Goal: Information Seeking & Learning: Find specific fact

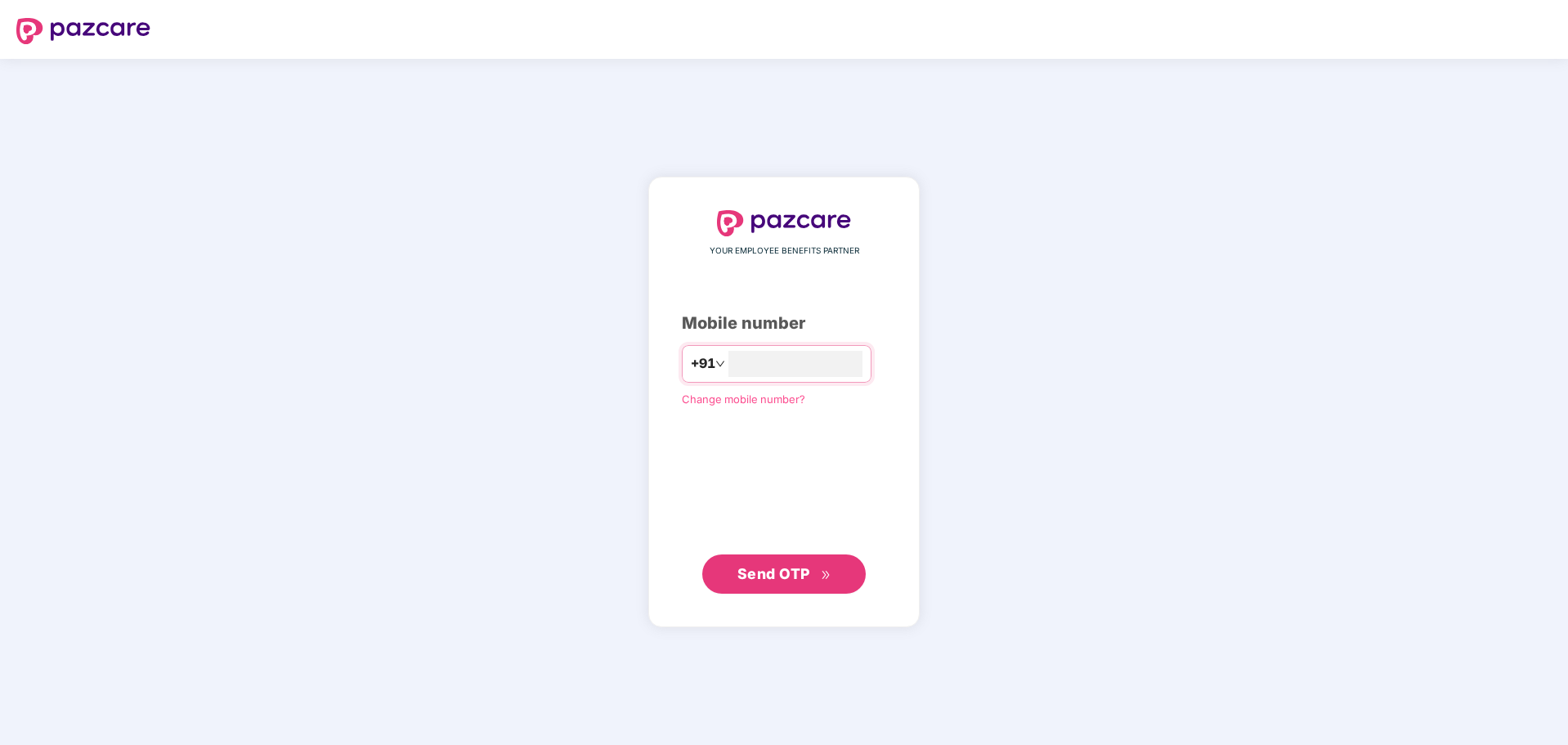
type input "**********"
click at [780, 571] on span "Send OTP" at bounding box center [773, 573] width 73 height 17
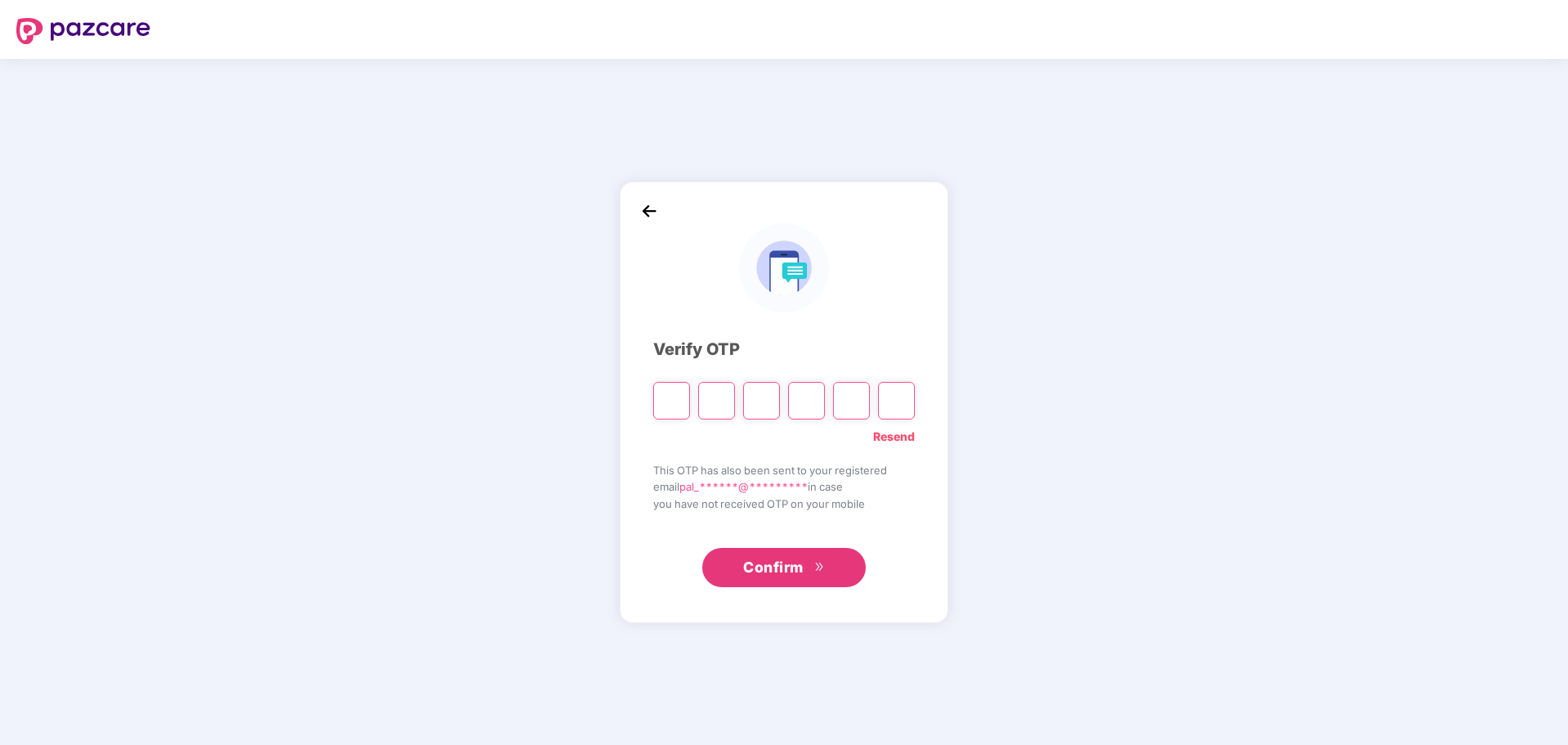
type input "*"
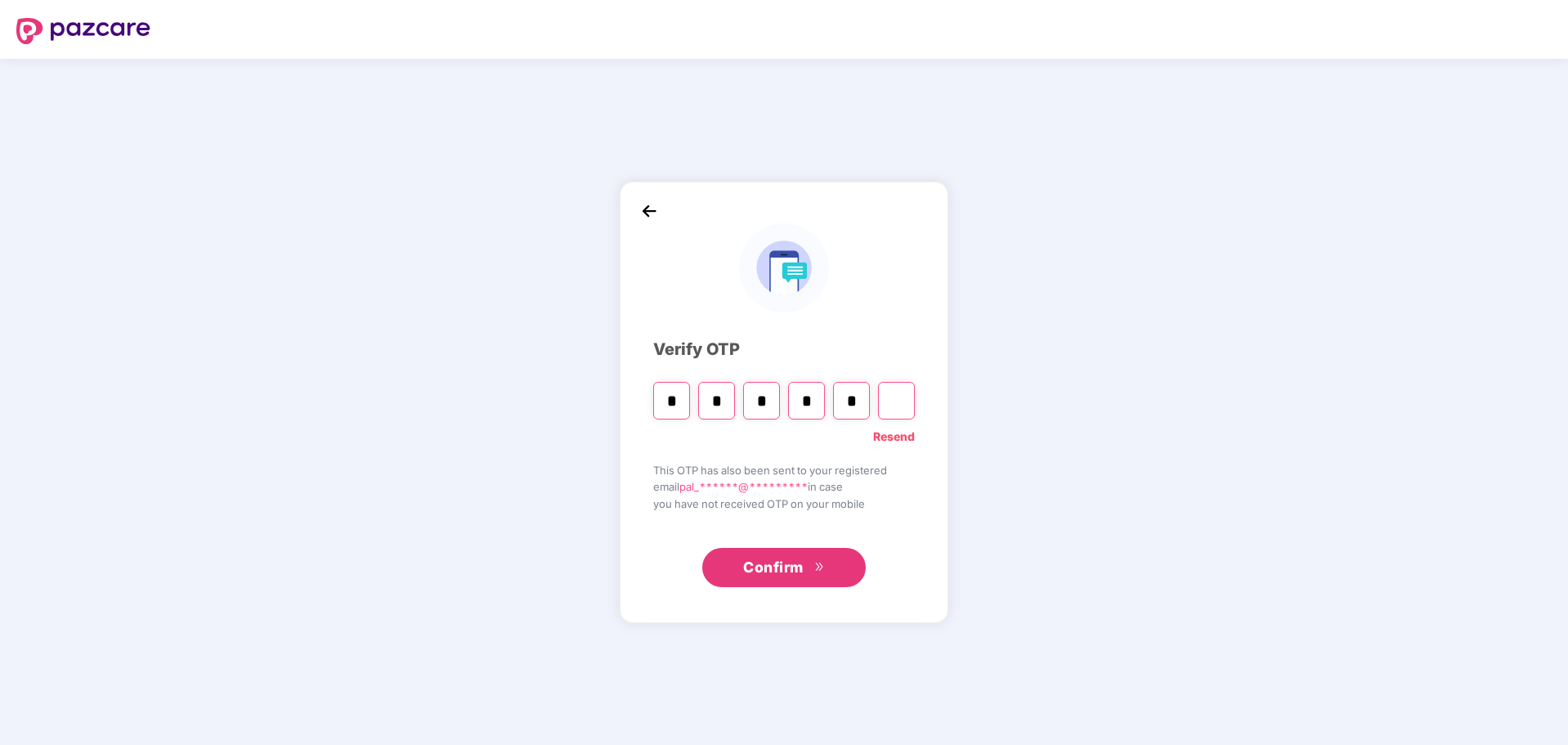
type input "*"
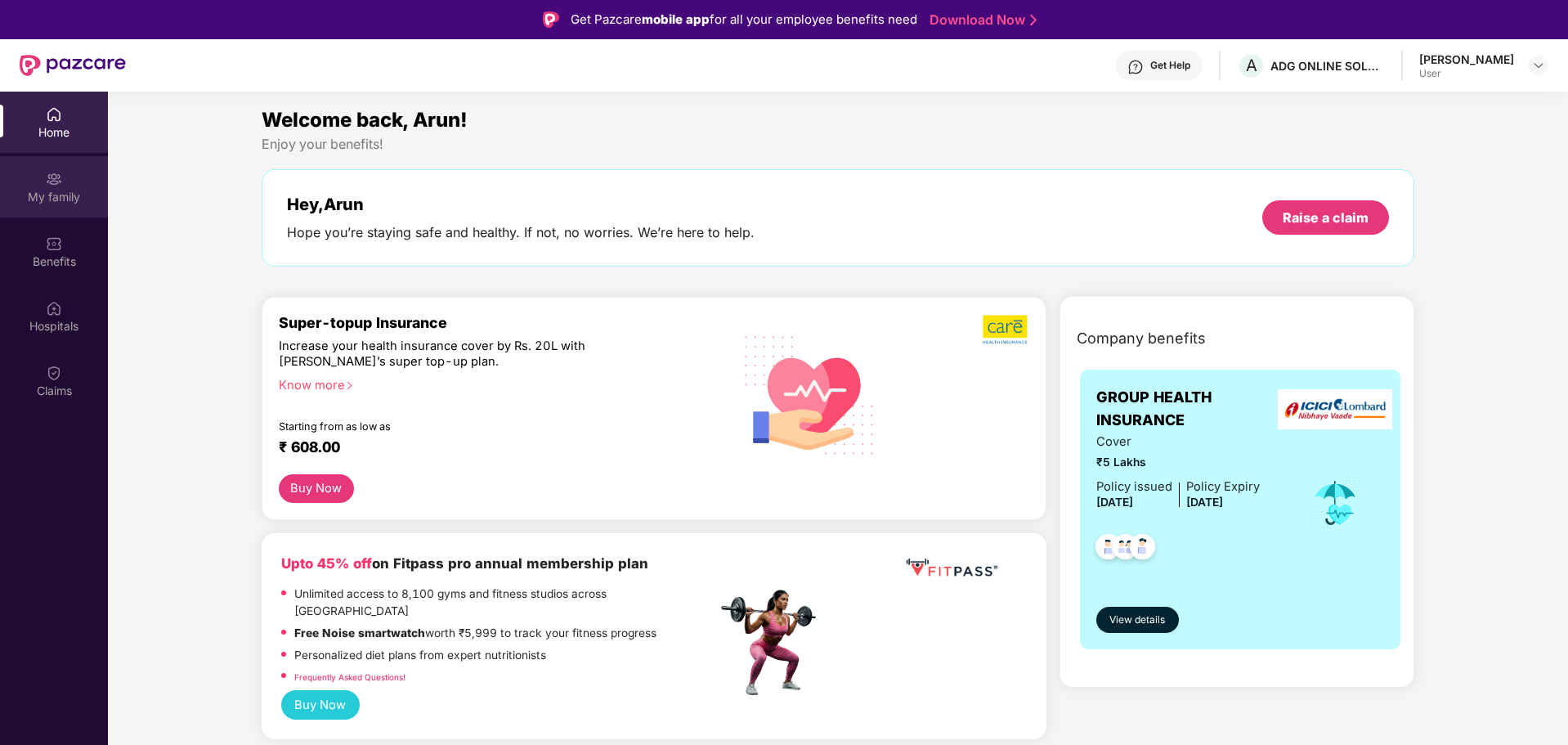
click at [53, 191] on div "My family" at bounding box center [54, 197] width 108 height 17
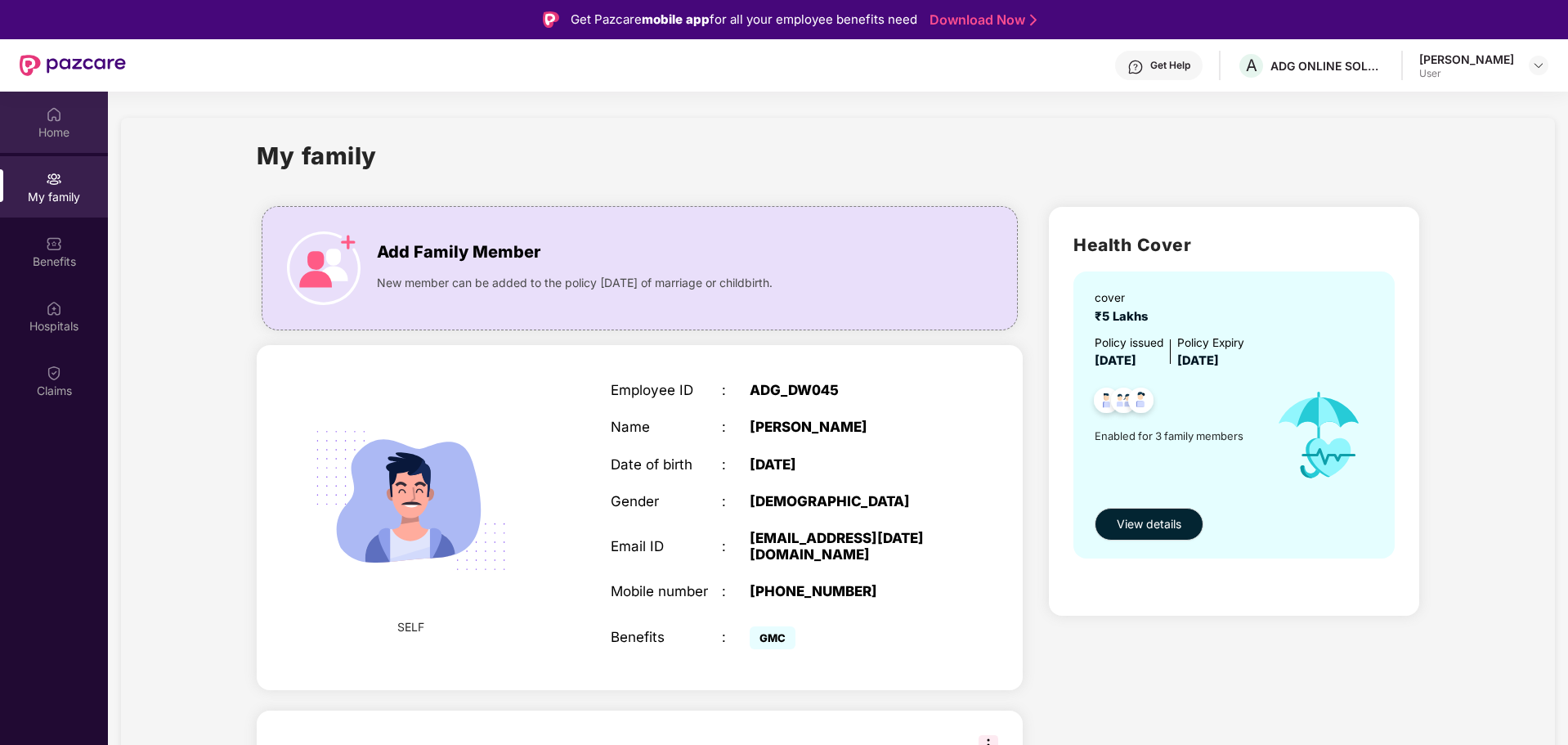
click at [45, 125] on div "Home" at bounding box center [54, 132] width 108 height 17
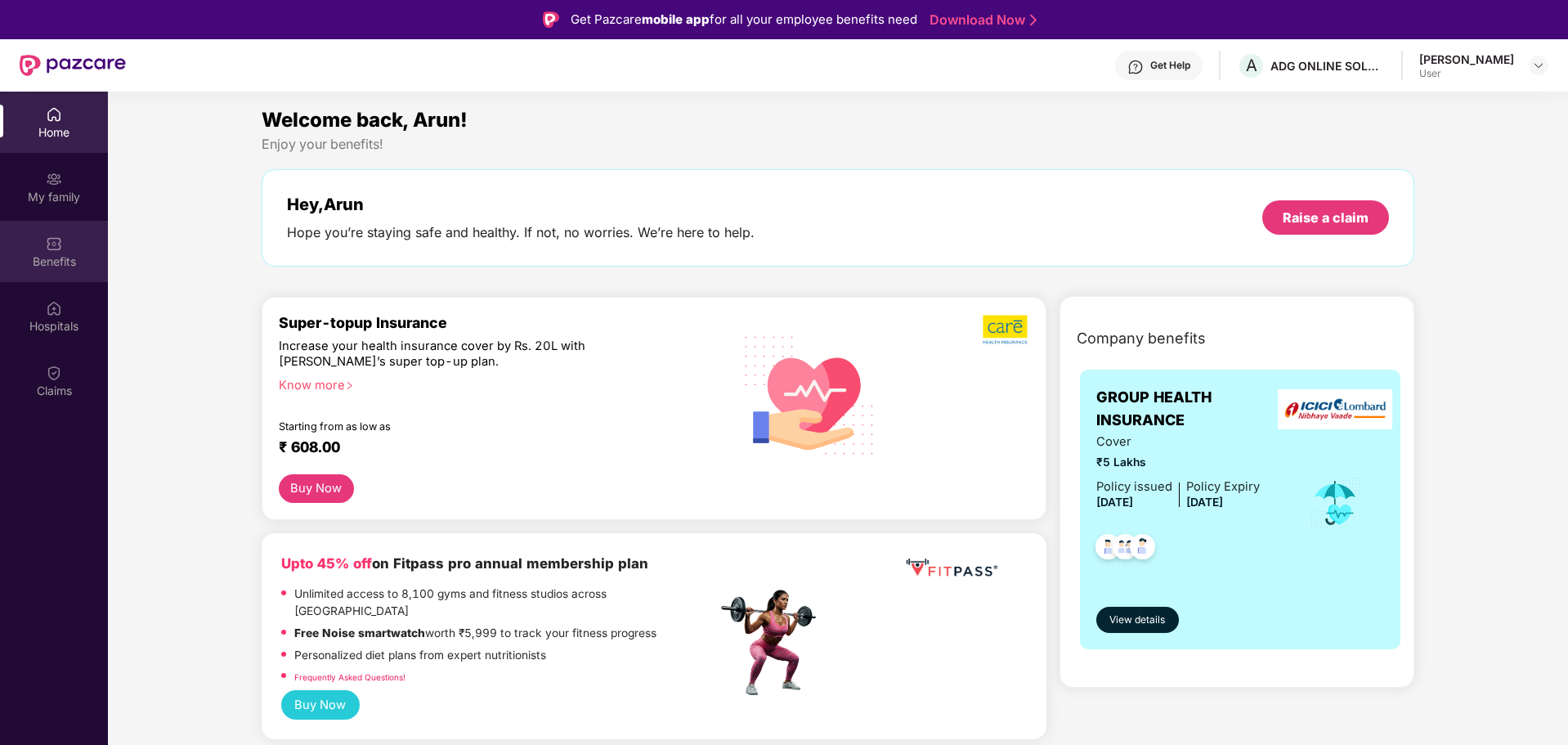
click at [49, 250] on img at bounding box center [54, 243] width 17 height 17
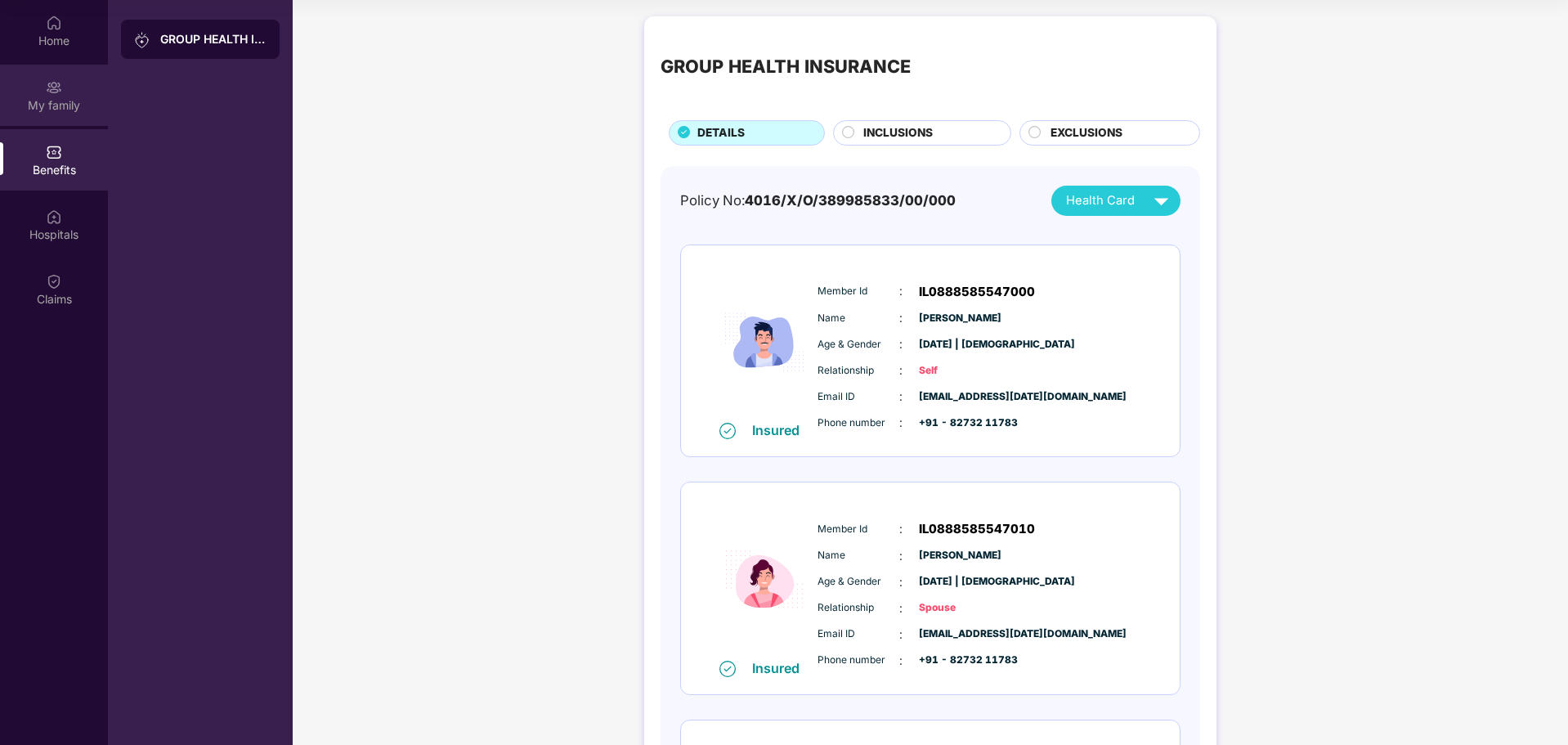
click at [48, 101] on div "My family" at bounding box center [54, 105] width 108 height 17
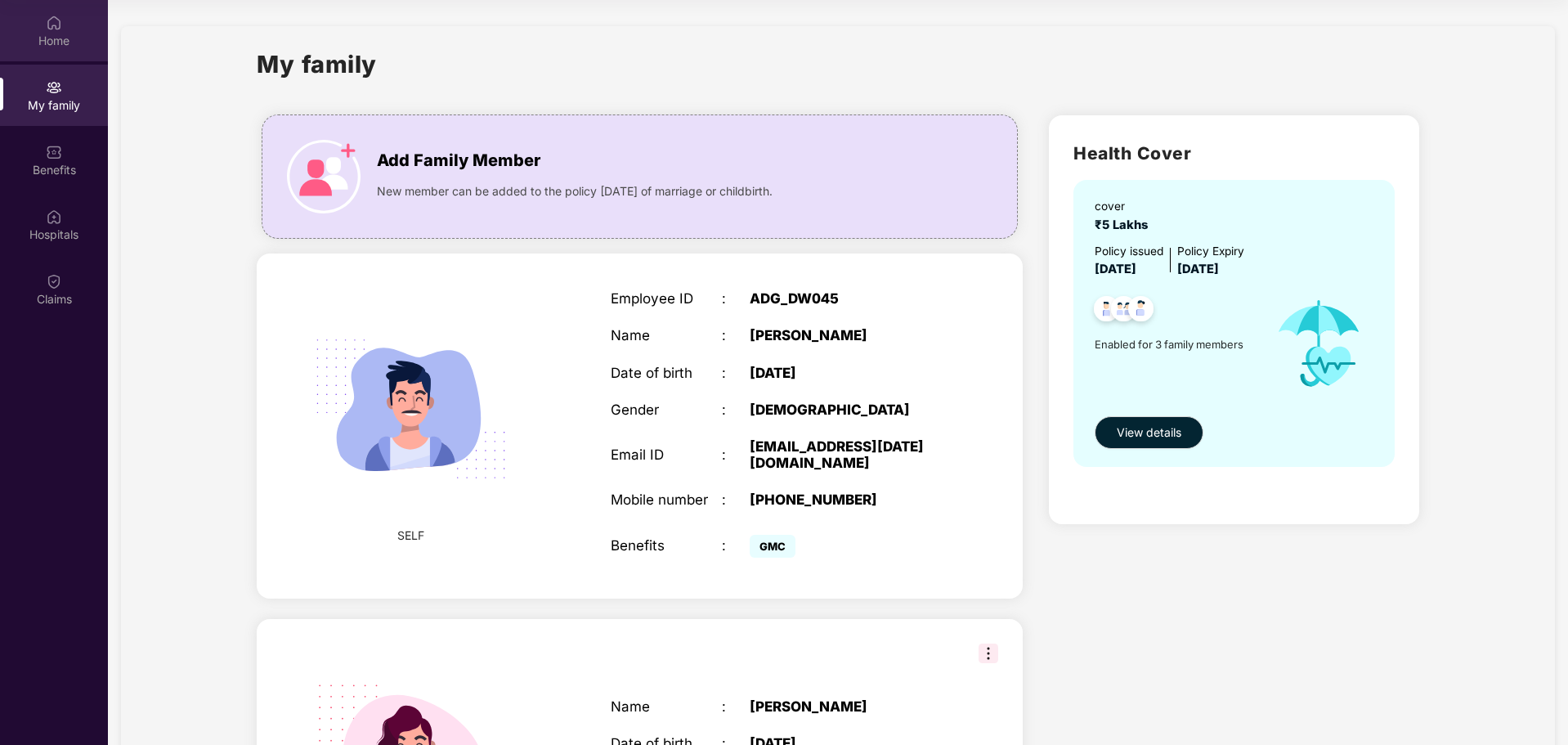
click at [43, 31] on div "Home" at bounding box center [54, 31] width 108 height 62
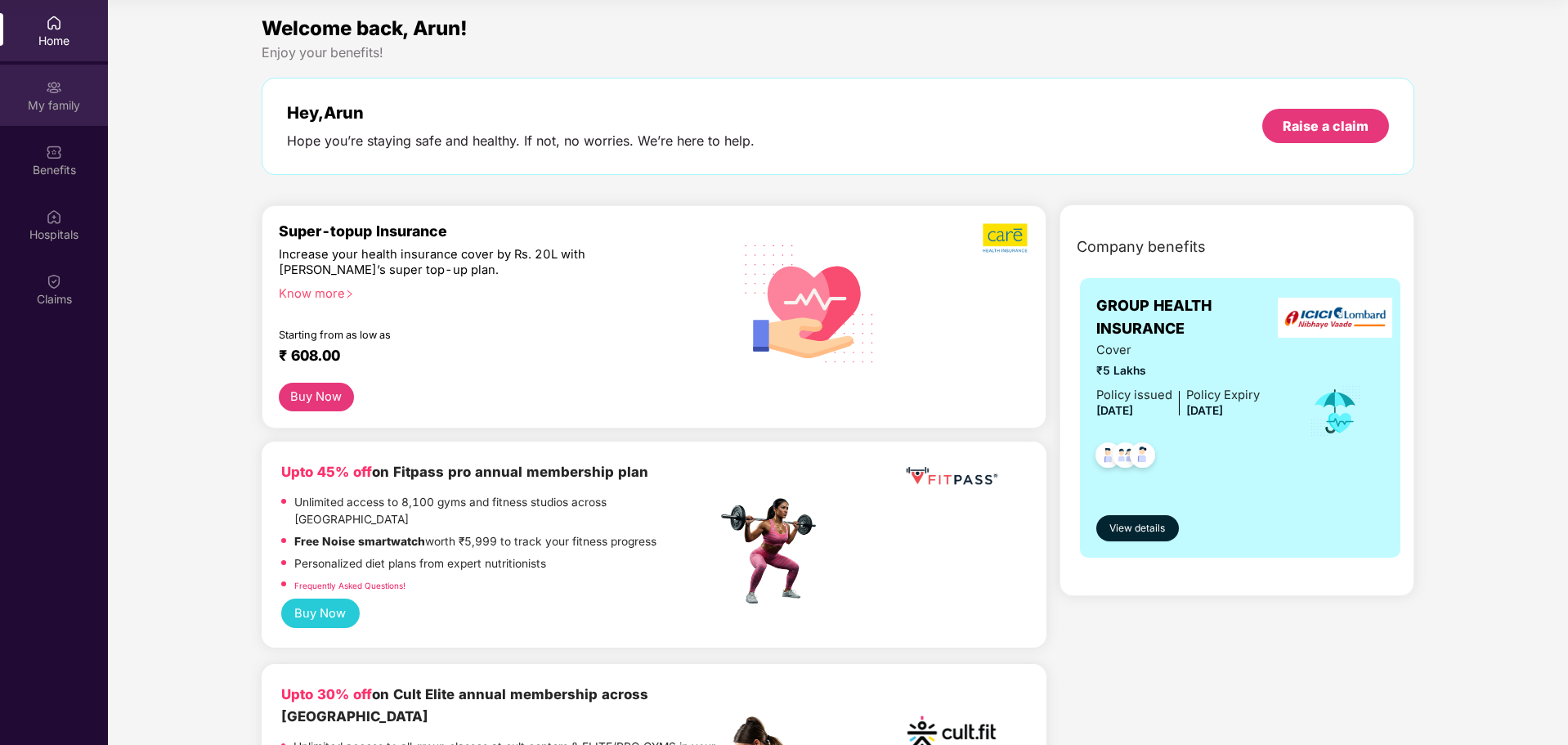
click at [40, 95] on div "My family" at bounding box center [54, 95] width 108 height 62
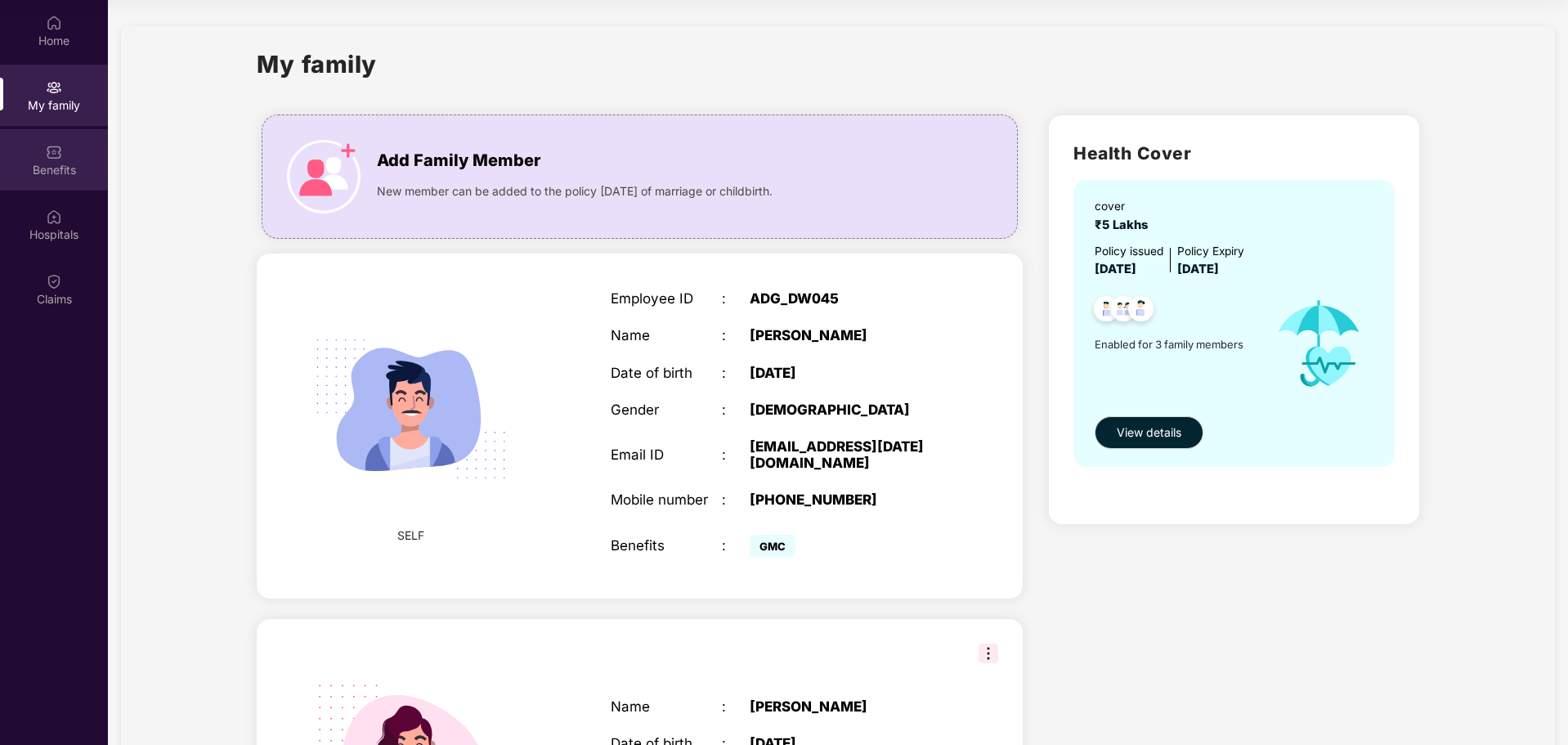
click at [54, 167] on div "Benefits" at bounding box center [54, 170] width 108 height 17
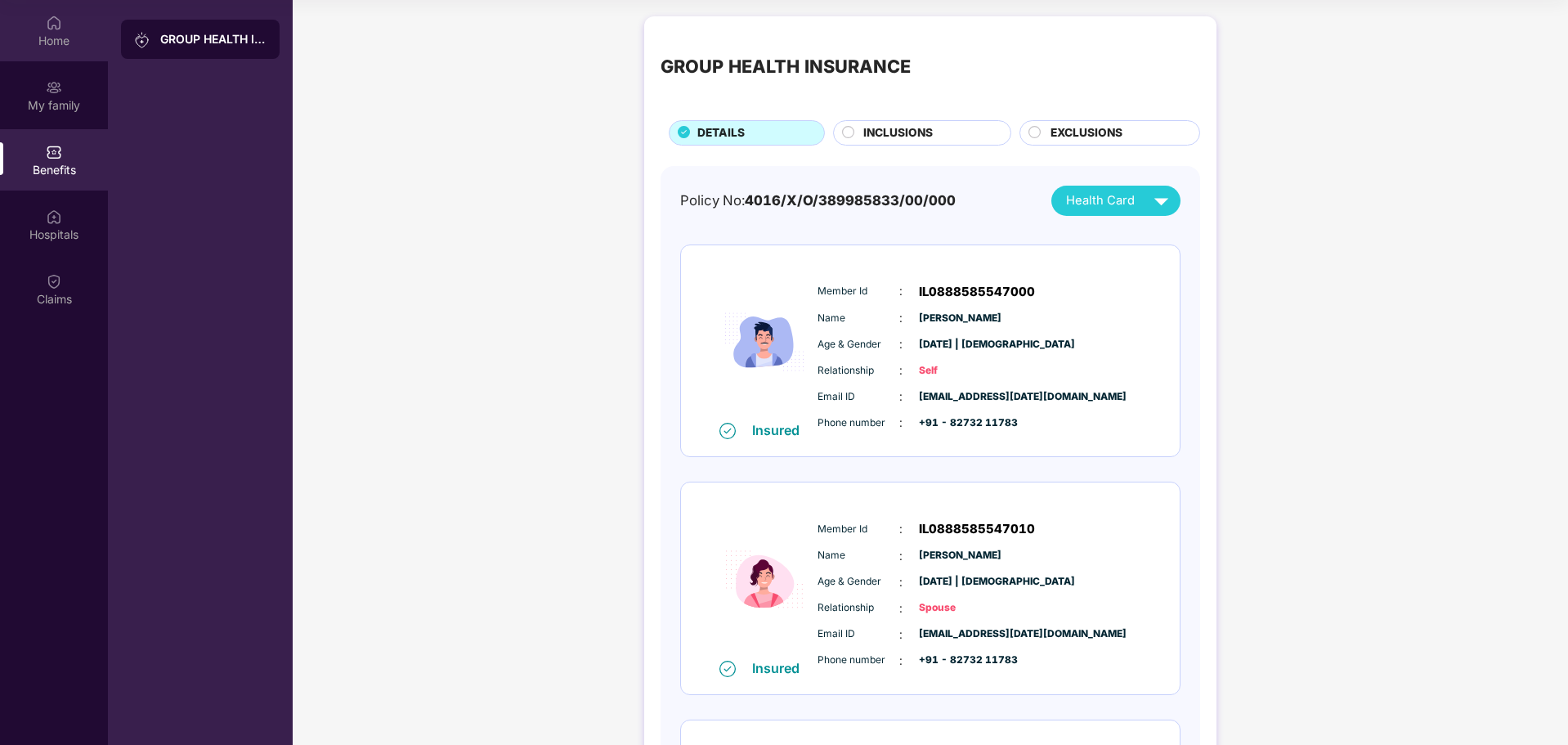
click at [49, 28] on img at bounding box center [54, 23] width 17 height 17
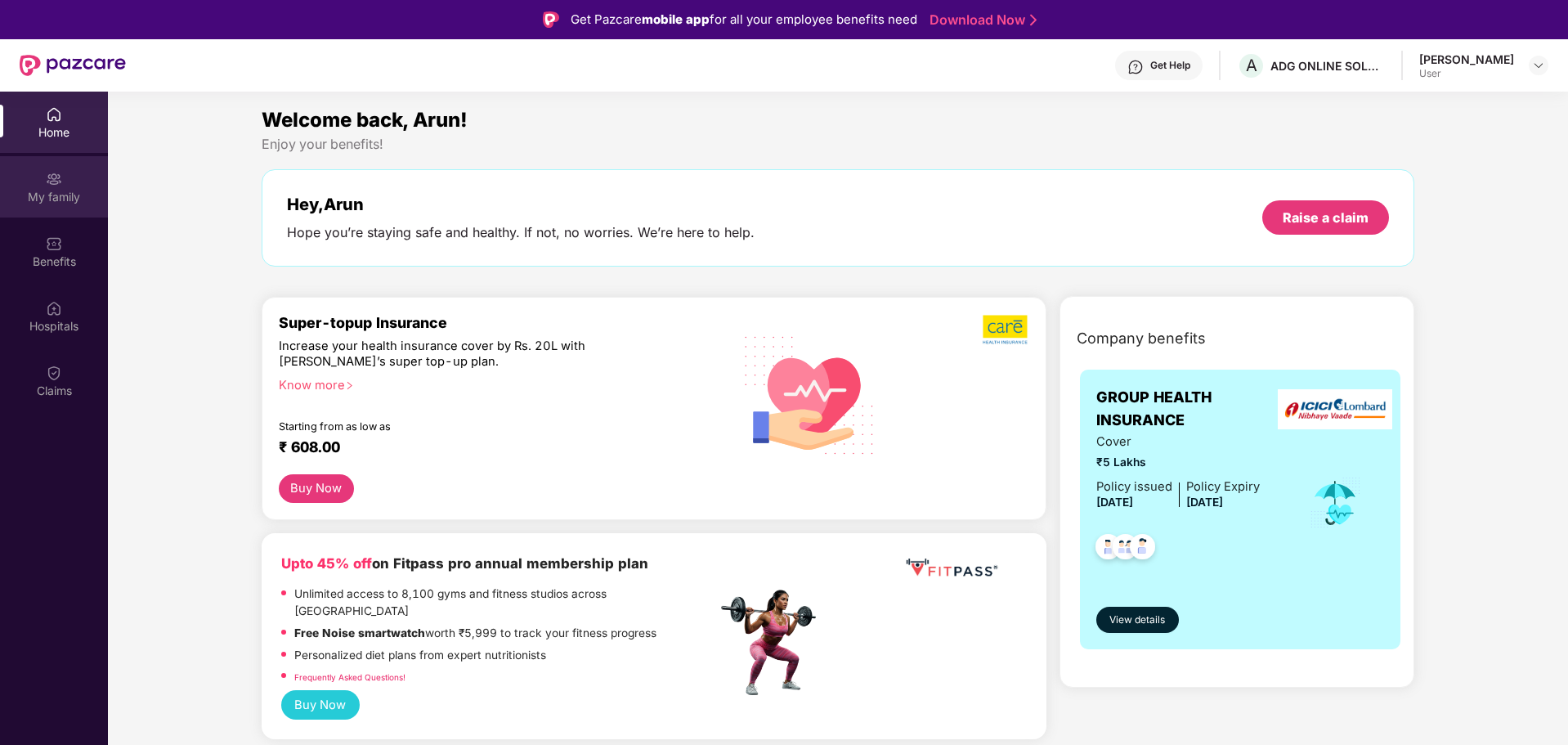
click at [74, 200] on div "My family" at bounding box center [54, 197] width 108 height 17
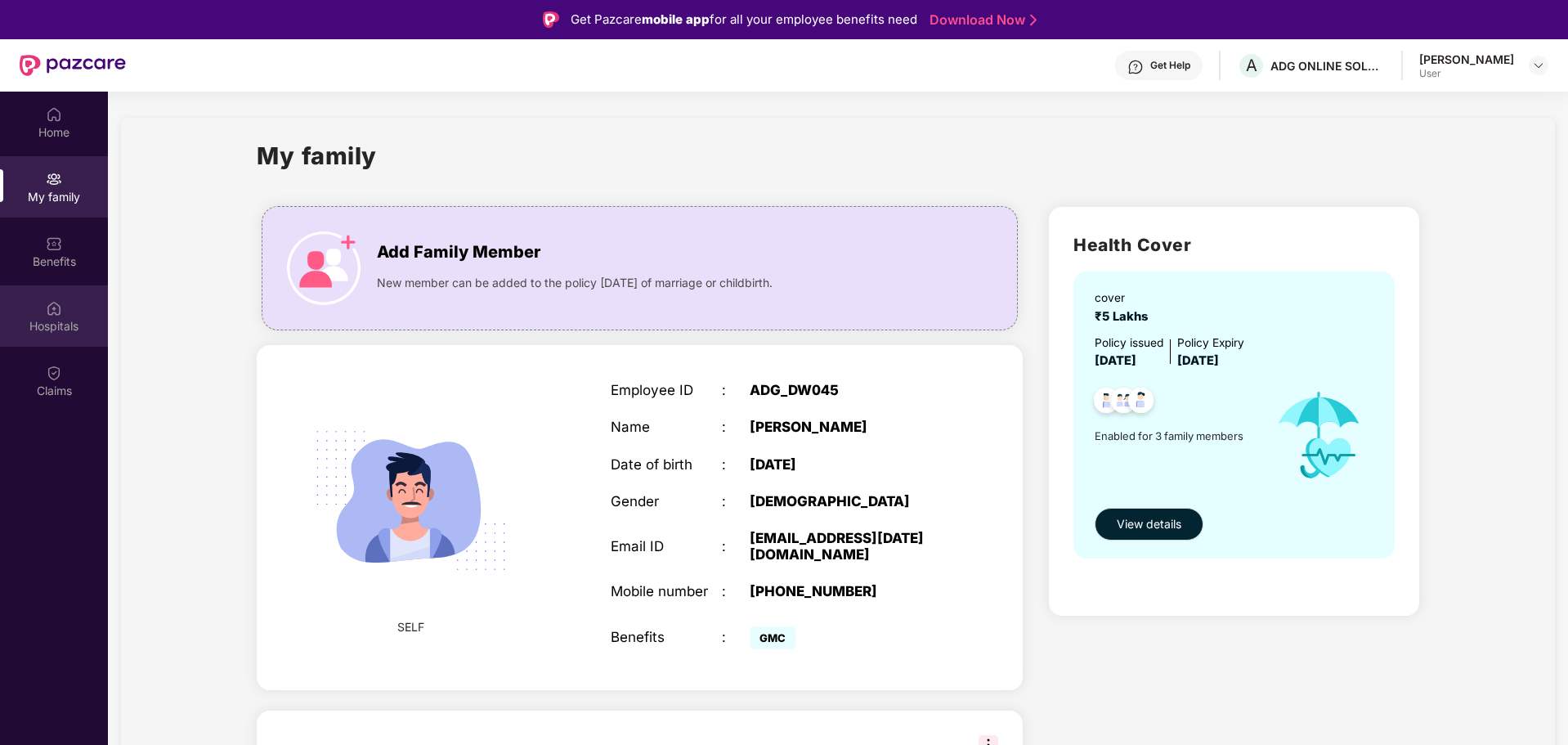
click at [56, 312] on img at bounding box center [54, 308] width 17 height 17
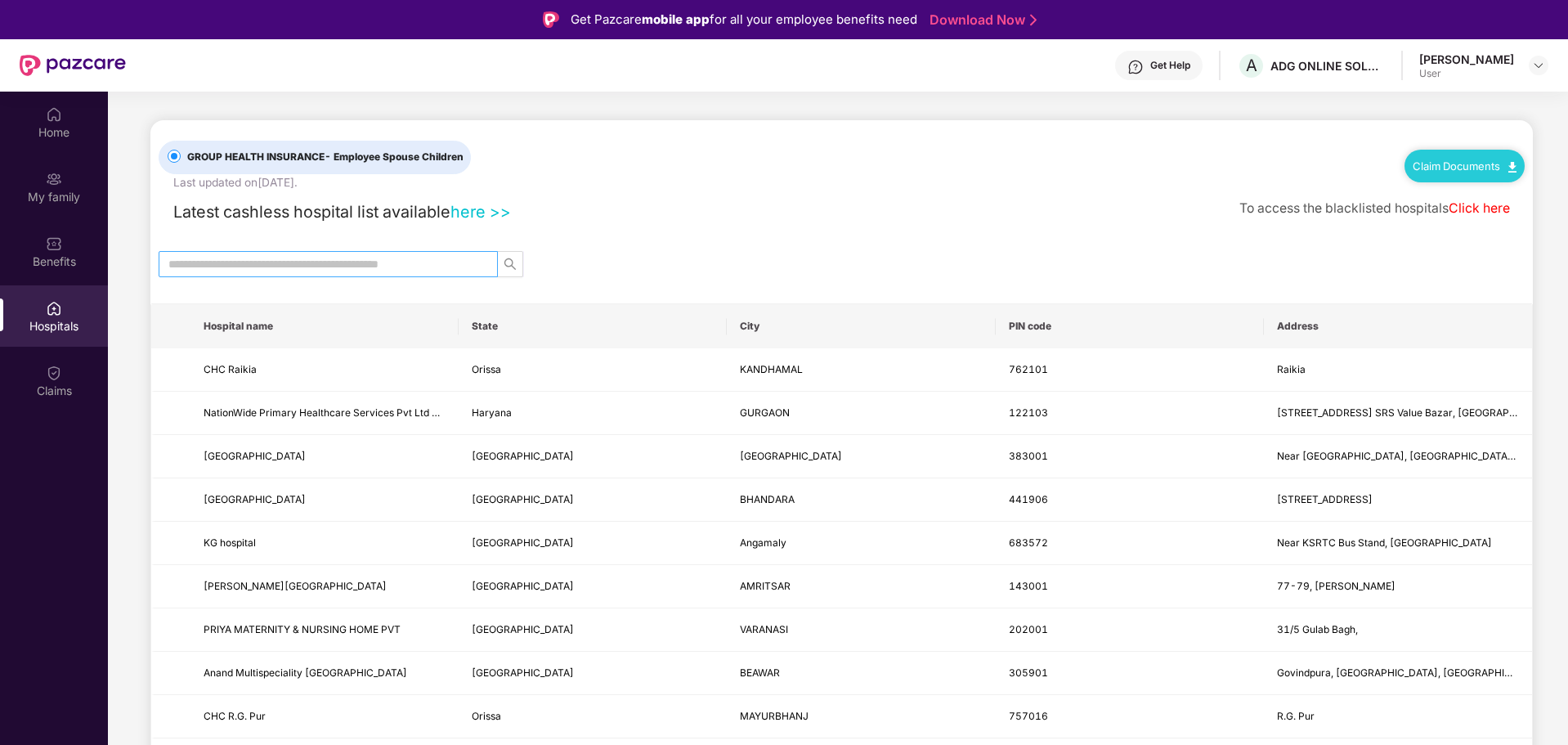
click at [58, 182] on img at bounding box center [54, 179] width 17 height 17
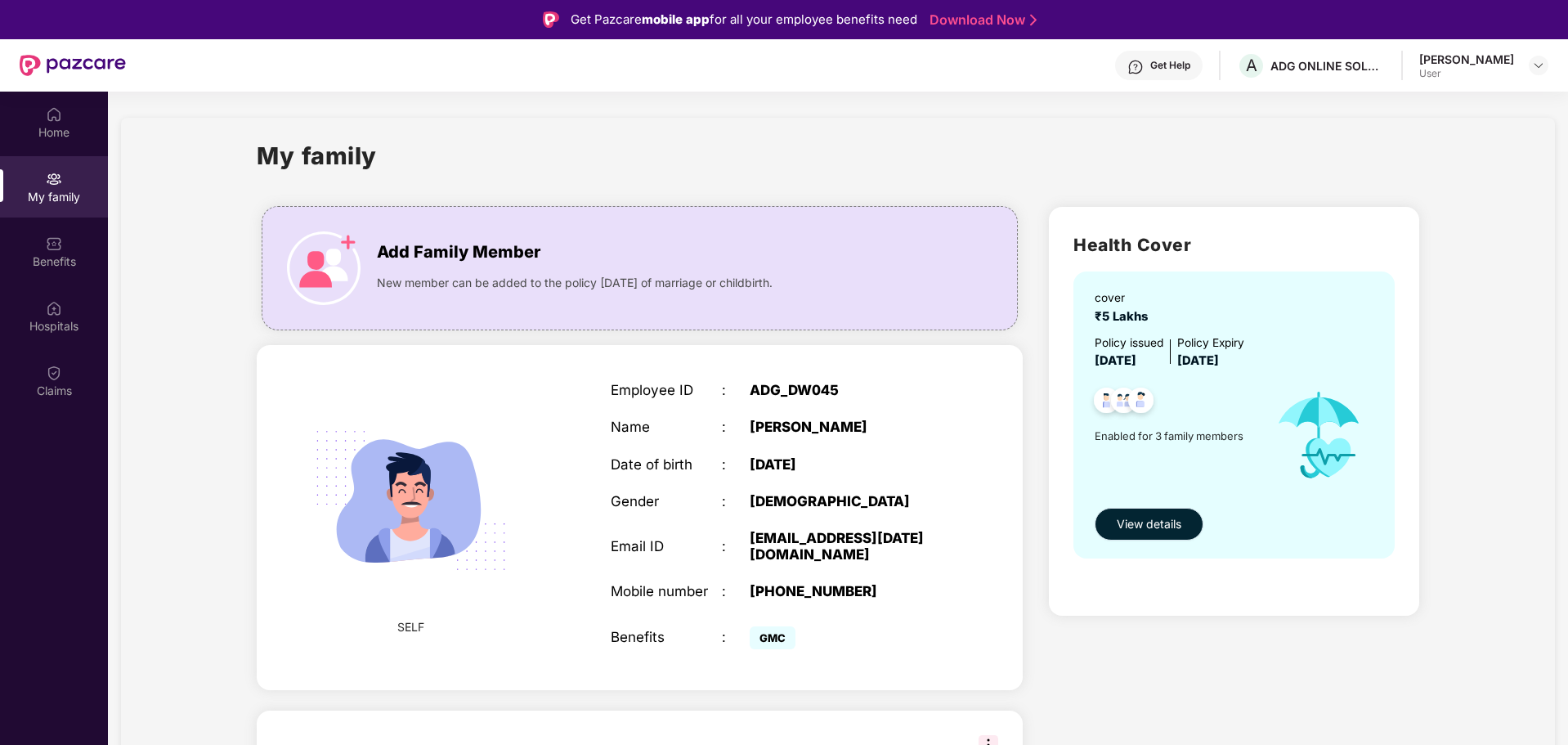
click at [1146, 523] on span "View details" at bounding box center [1149, 524] width 64 height 18
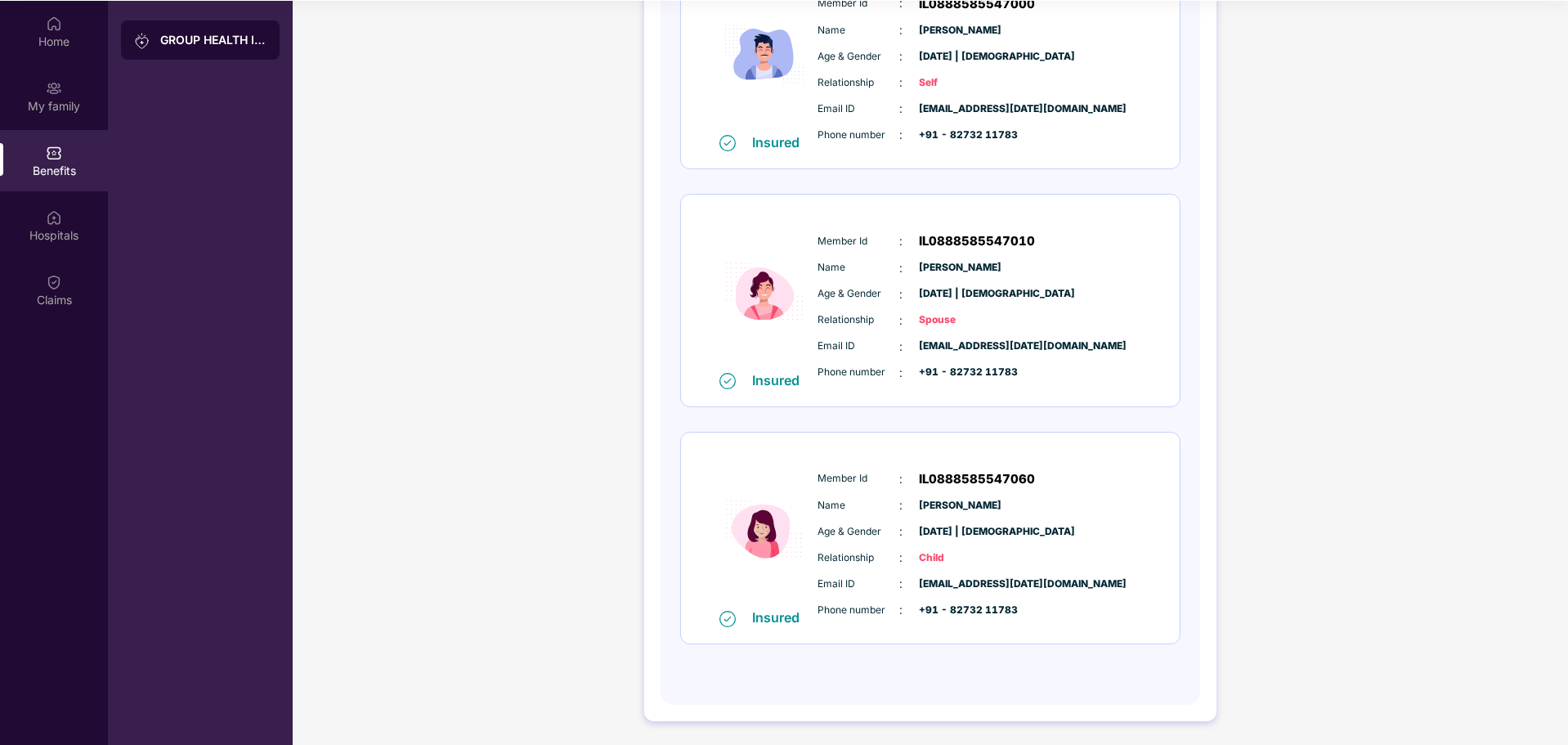
scroll to position [92, 0]
drag, startPoint x: 972, startPoint y: 499, endPoint x: 917, endPoint y: 503, distance: 55.1
click at [919, 503] on span "[PERSON_NAME]" at bounding box center [959, 505] width 82 height 16
copy span "[PERSON_NAME]"
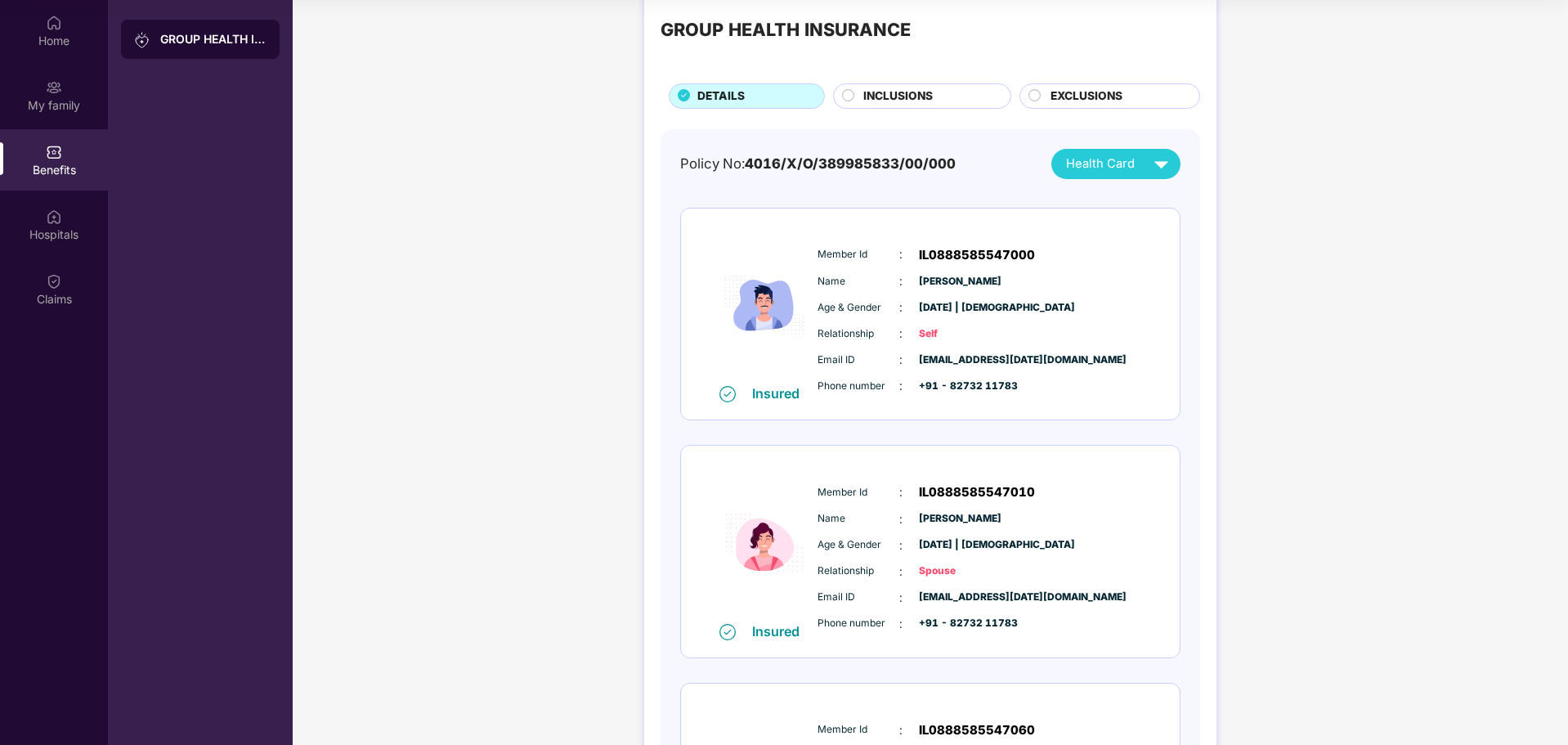
scroll to position [0, 0]
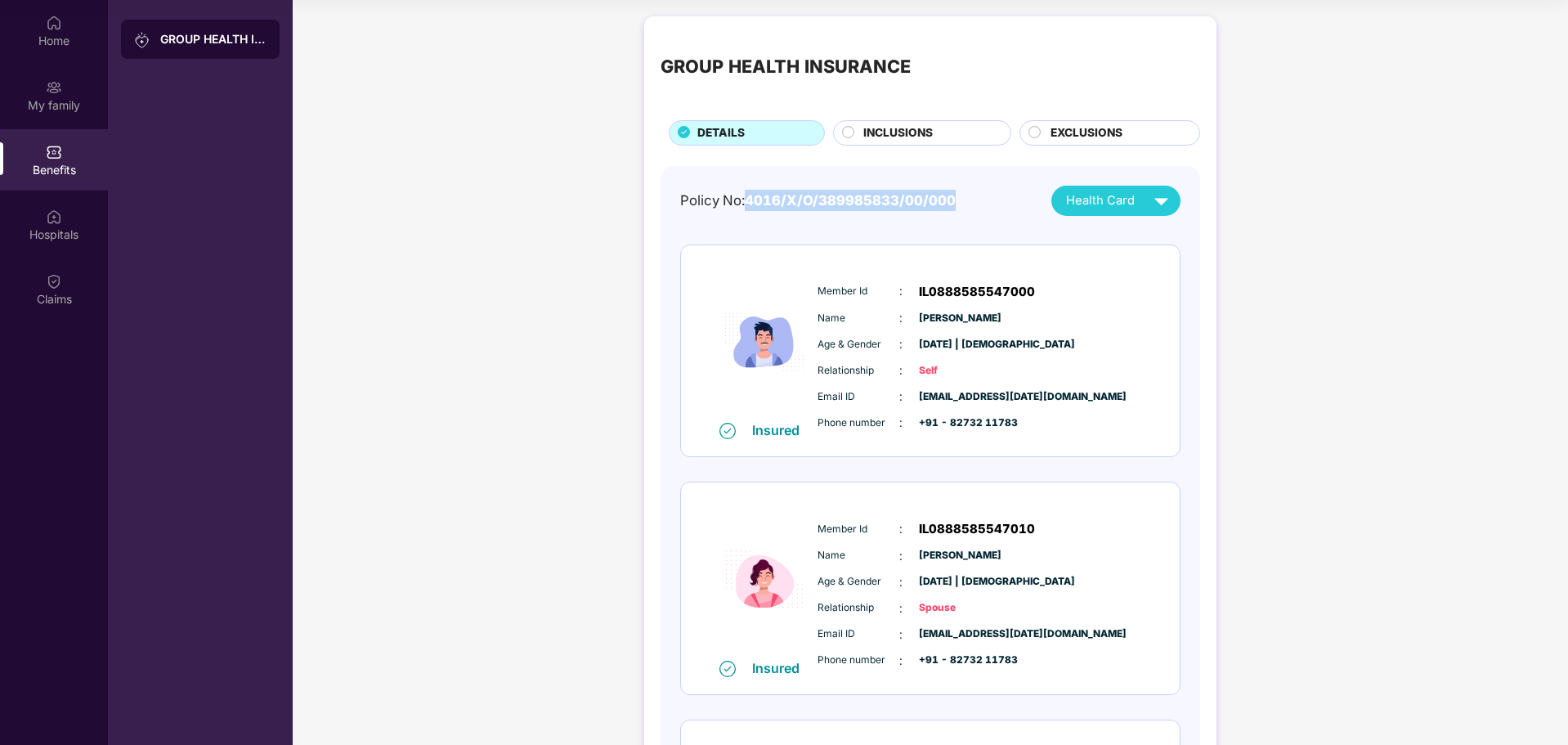
drag, startPoint x: 745, startPoint y: 196, endPoint x: 968, endPoint y: 186, distance: 223.2
click at [968, 186] on div "Policy No: 4016/X/O/389985833/00/000 Health Card" at bounding box center [930, 200] width 500 height 30
click at [1156, 196] on img at bounding box center [1161, 200] width 28 height 28
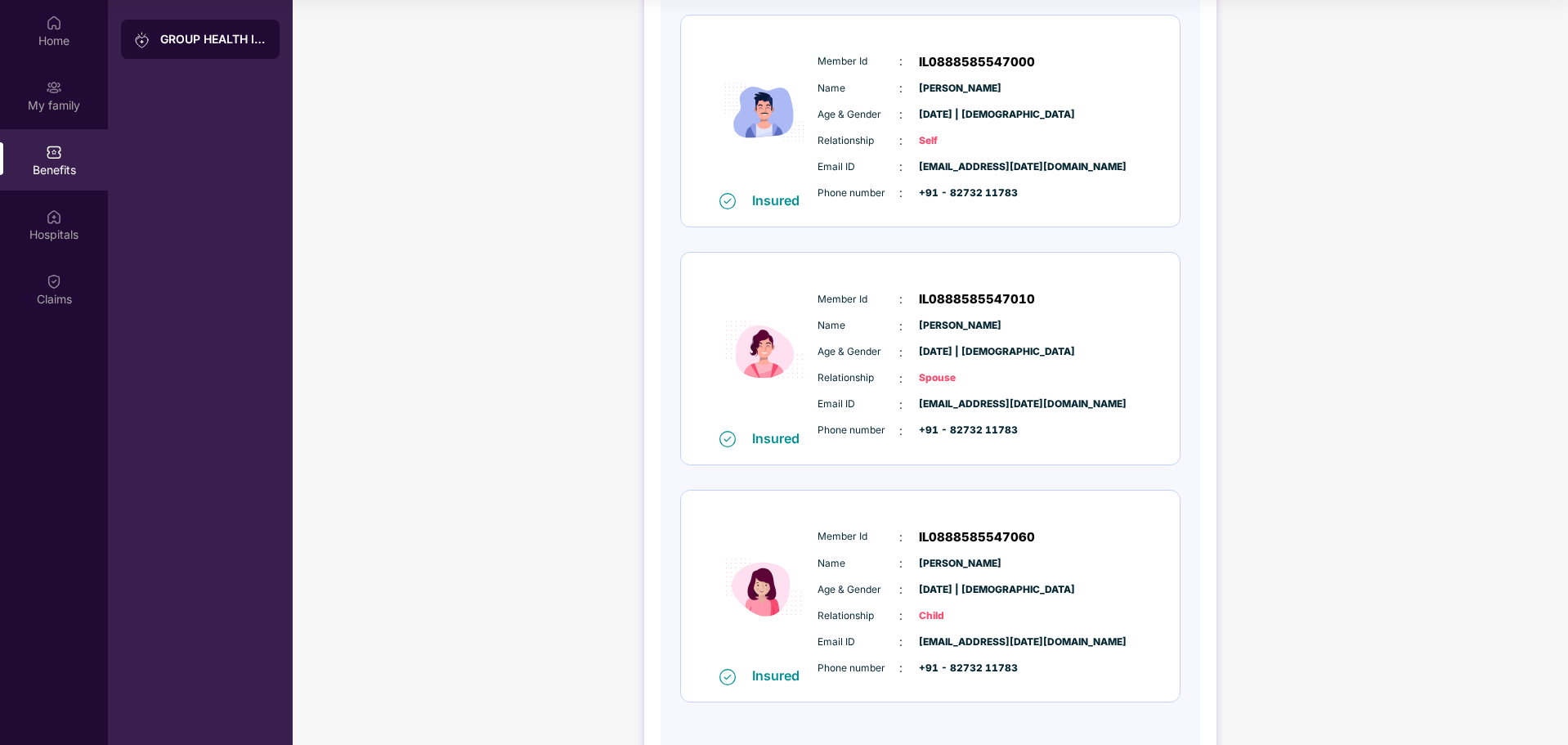
scroll to position [245, 0]
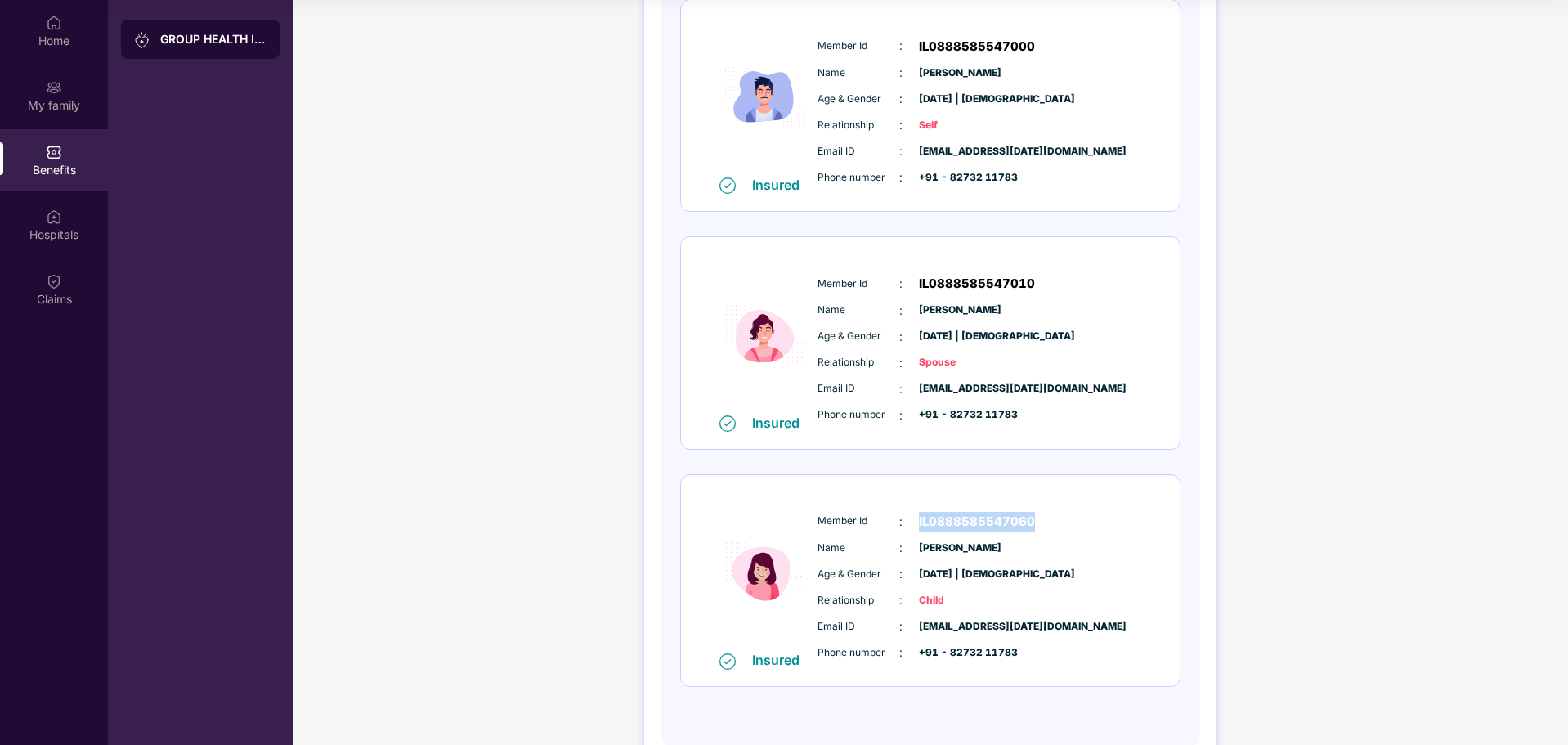
drag, startPoint x: 915, startPoint y: 521, endPoint x: 1063, endPoint y: 531, distance: 148.3
click at [1063, 531] on div "Member Id : IL0888585547060" at bounding box center [980, 521] width 325 height 19
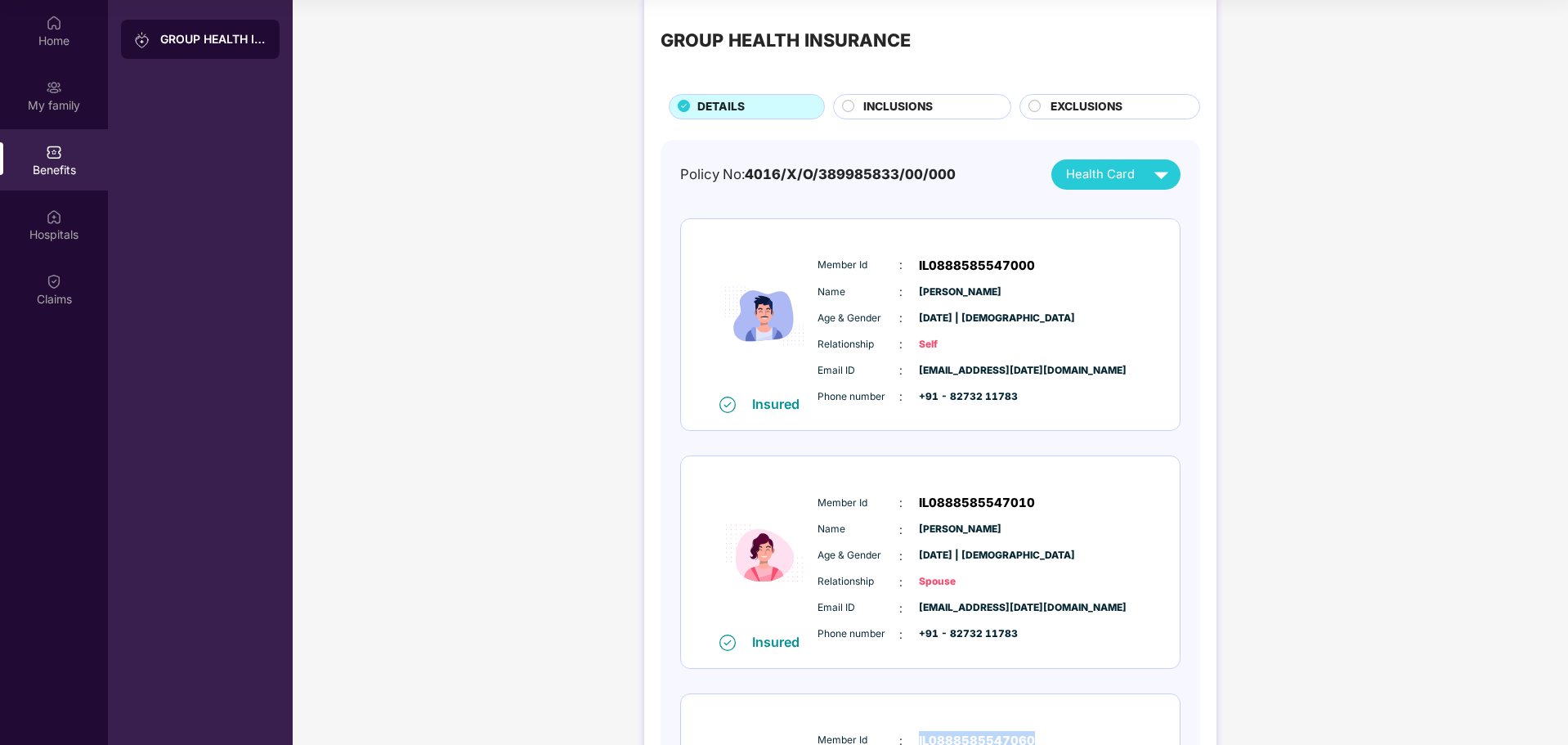
scroll to position [0, 0]
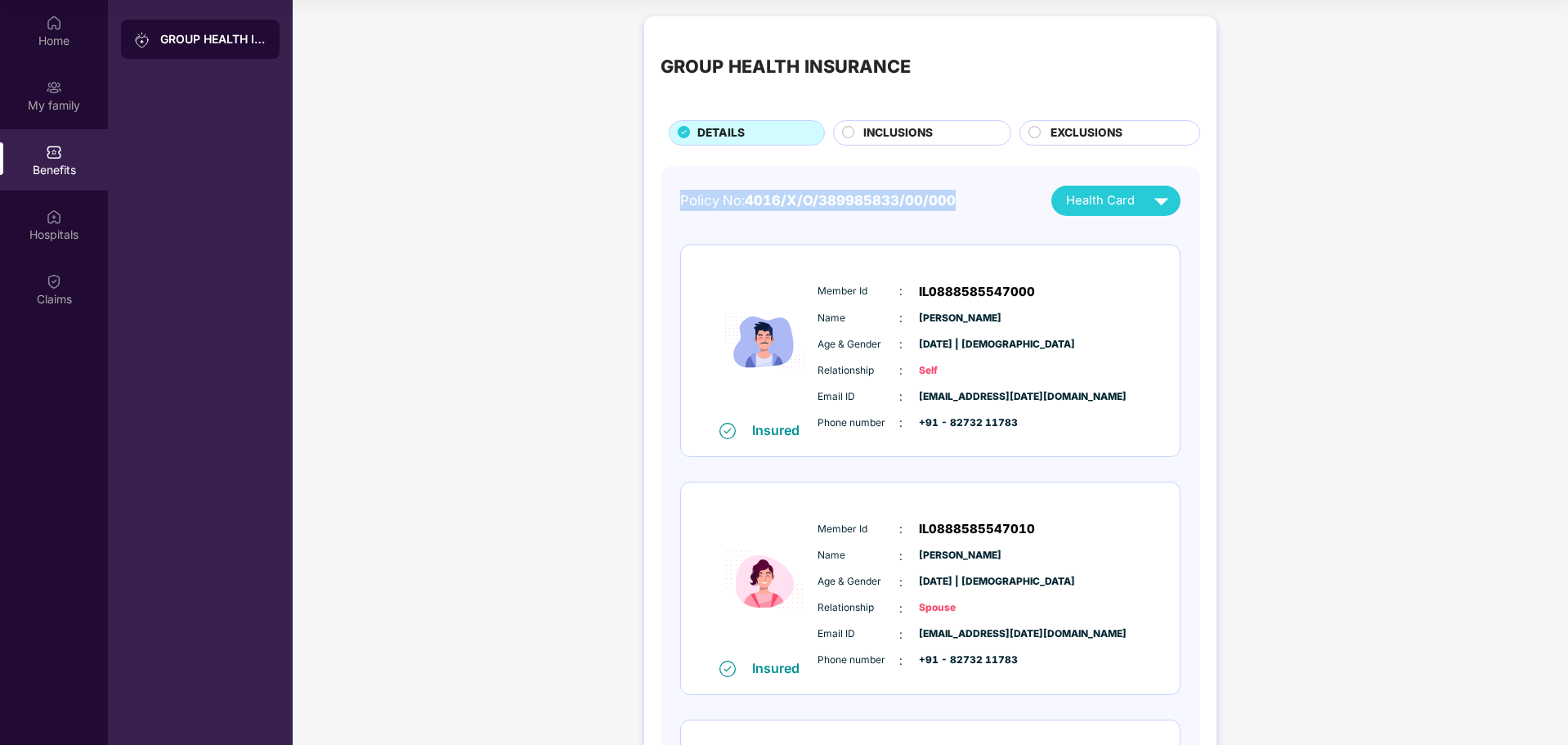
drag, startPoint x: 731, startPoint y: 197, endPoint x: 972, endPoint y: 198, distance: 241.0
click at [972, 198] on div "Policy No: 4016/X/O/389985833/00/000 Health Card Insured Member Id : IL08885855…" at bounding box center [930, 579] width 540 height 827
copy div "Policy No: 4016/X/O/389985833/00/000"
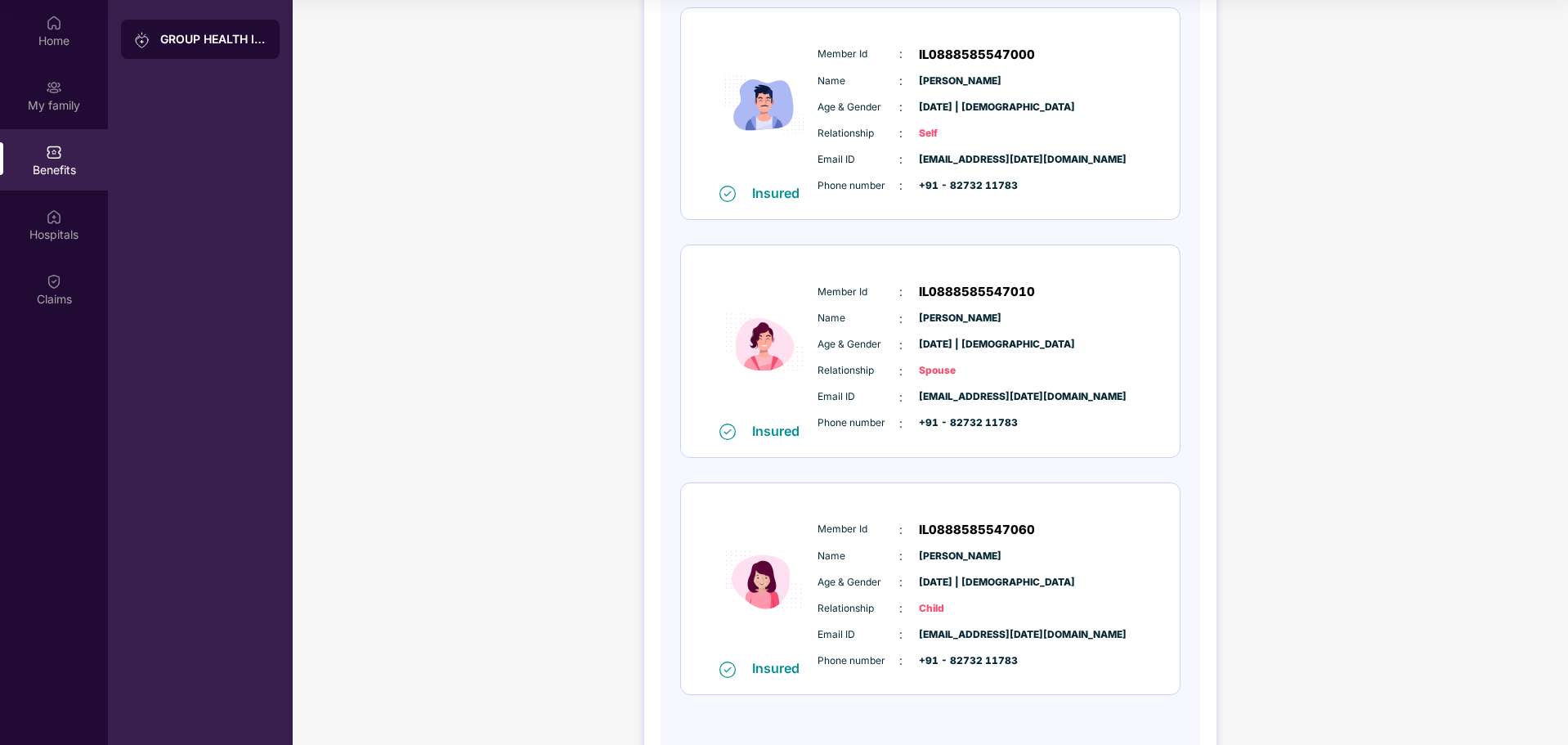
scroll to position [288, 0]
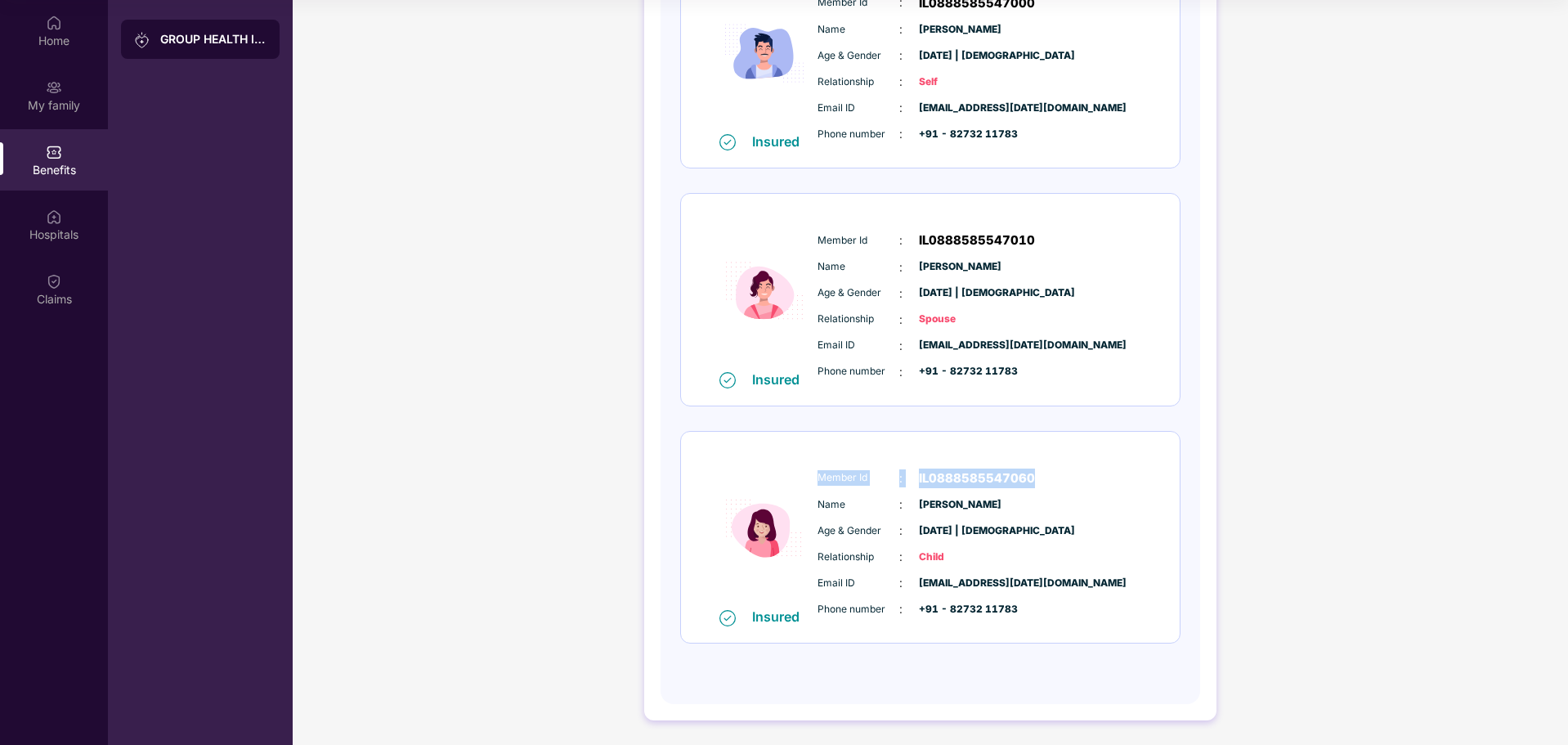
drag, startPoint x: 814, startPoint y: 478, endPoint x: 1062, endPoint y: 480, distance: 248.0
click at [1062, 480] on div "Member Id : IL0888585547060 Name : [PERSON_NAME] Age & Gender : [DATE] | [DEMOG…" at bounding box center [980, 543] width 332 height 167
copy div "Member Id : IL0888585547060"
